Goal: Navigation & Orientation: Find specific page/section

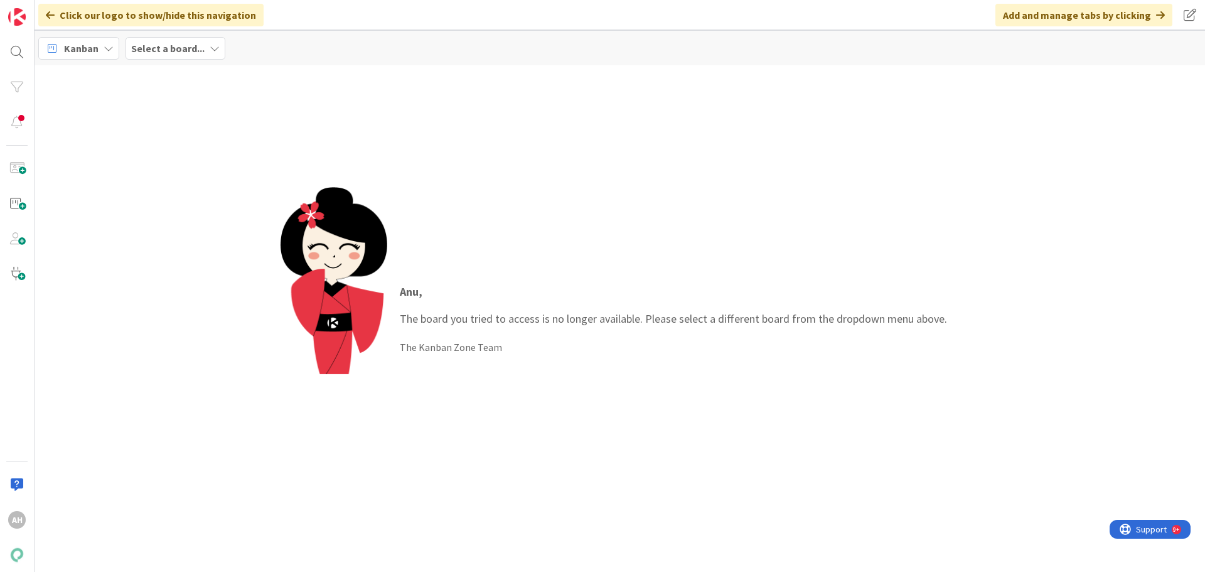
click at [210, 48] on icon at bounding box center [215, 48] width 10 height 10
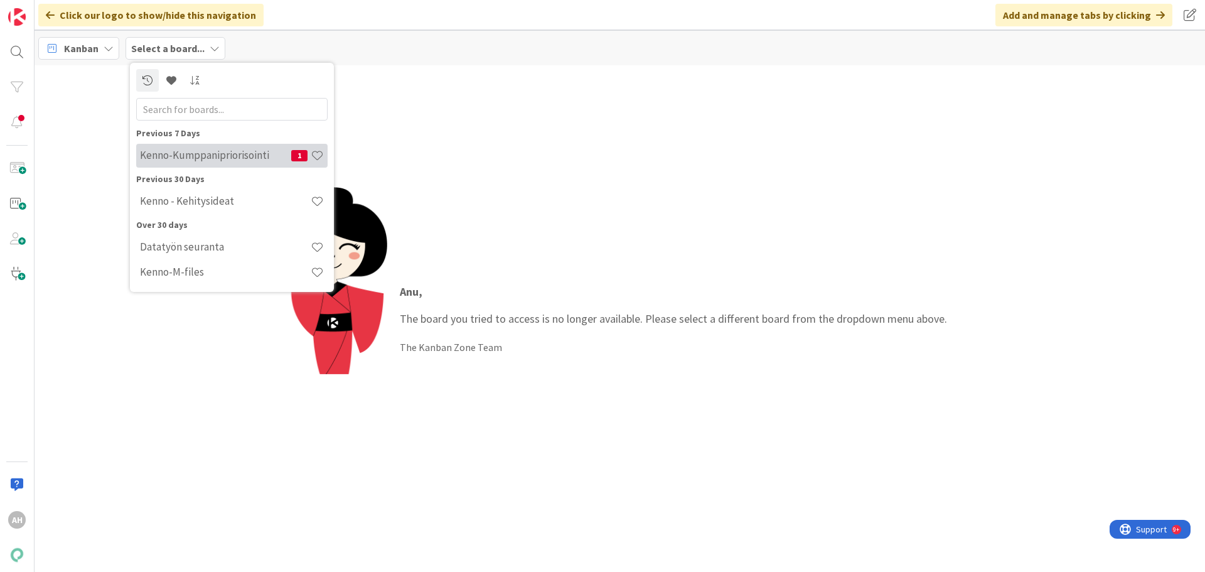
click at [215, 149] on h4 "Kenno-Kumppanipriorisointi" at bounding box center [215, 155] width 151 height 13
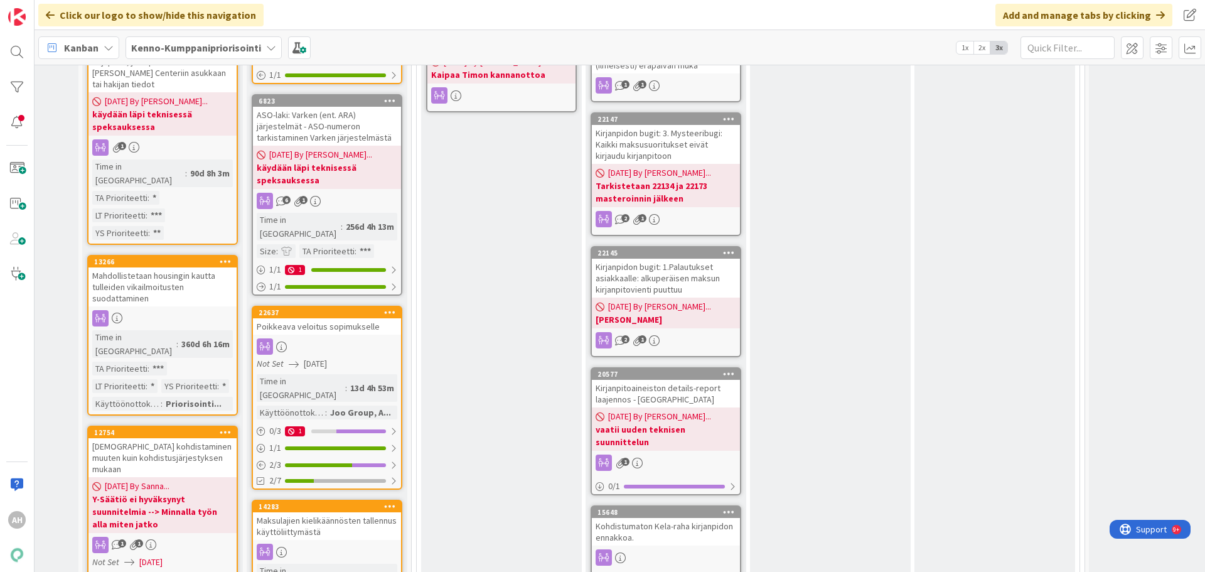
scroll to position [1506, 614]
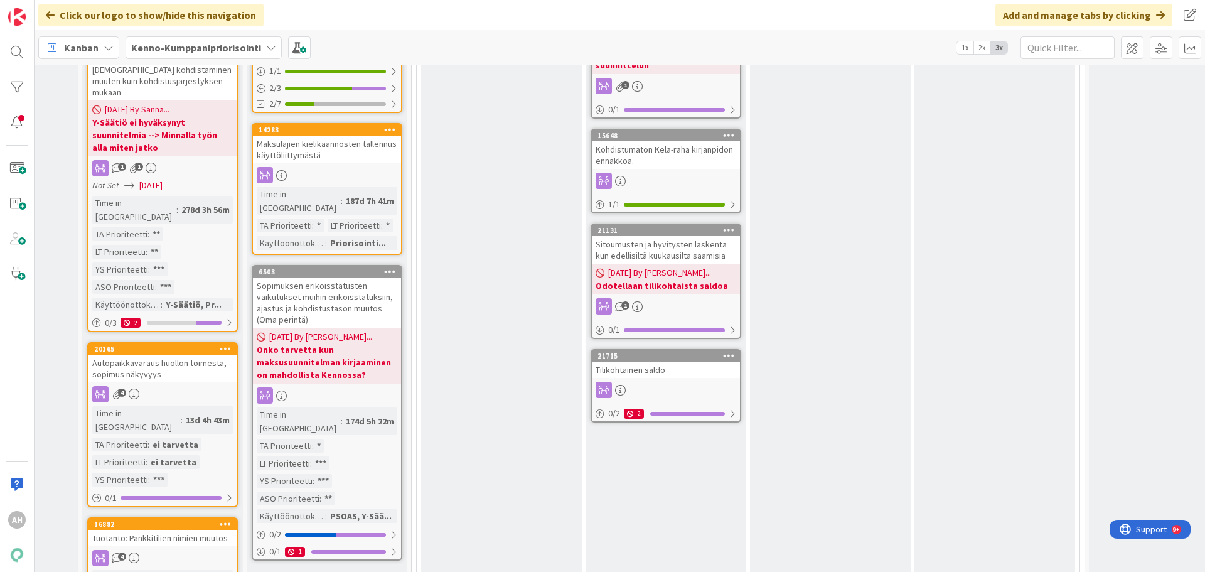
click at [661, 361] on div "Tilikohtainen saldo" at bounding box center [666, 369] width 148 height 16
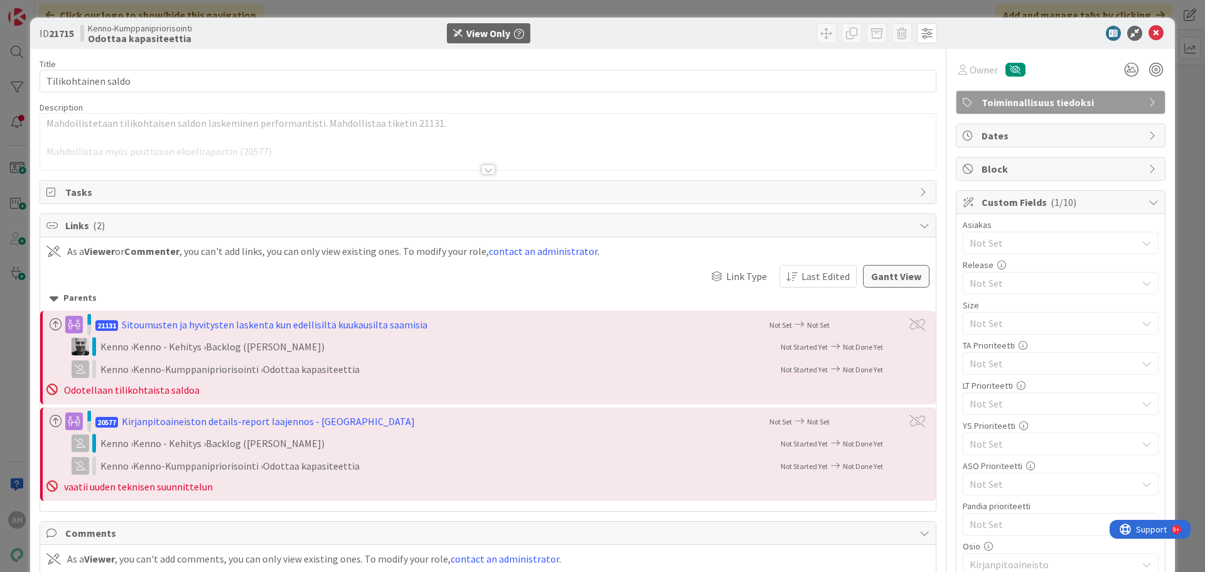
click at [490, 172] on div "Title 19 / 128 Tilikohtainen saldo Description Mahdollistetaan tilikohtaisen sa…" at bounding box center [488, 422] width 897 height 747
click at [481, 169] on div at bounding box center [488, 169] width 14 height 10
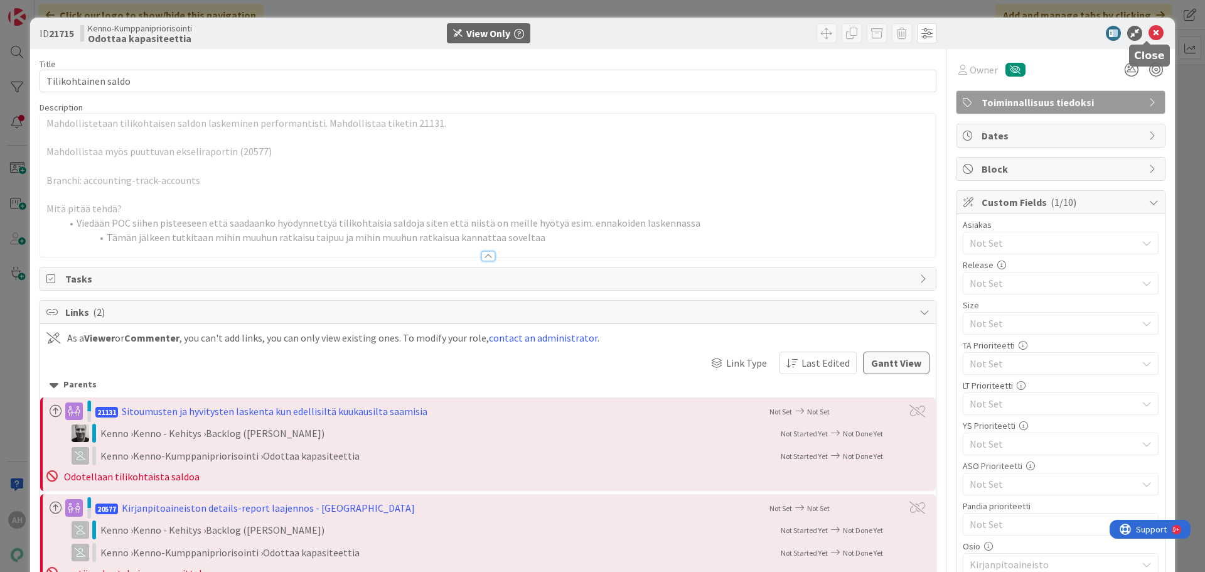
click at [1148, 35] on icon at bounding box center [1155, 33] width 15 height 15
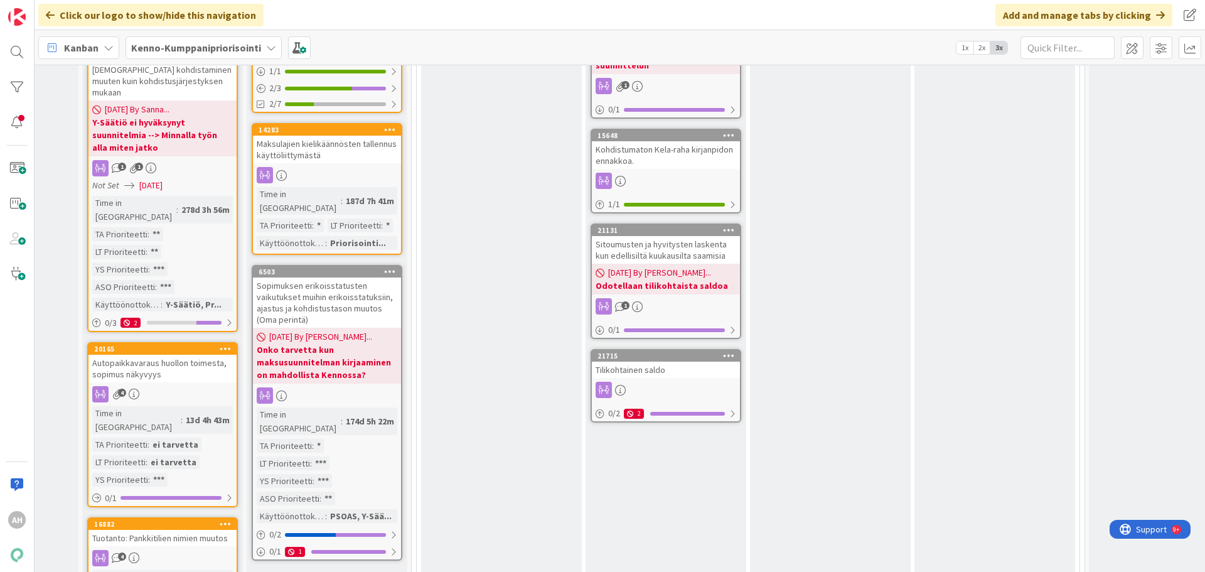
scroll to position [1192, 614]
